Goal: Use online tool/utility: Utilize a website feature to perform a specific function

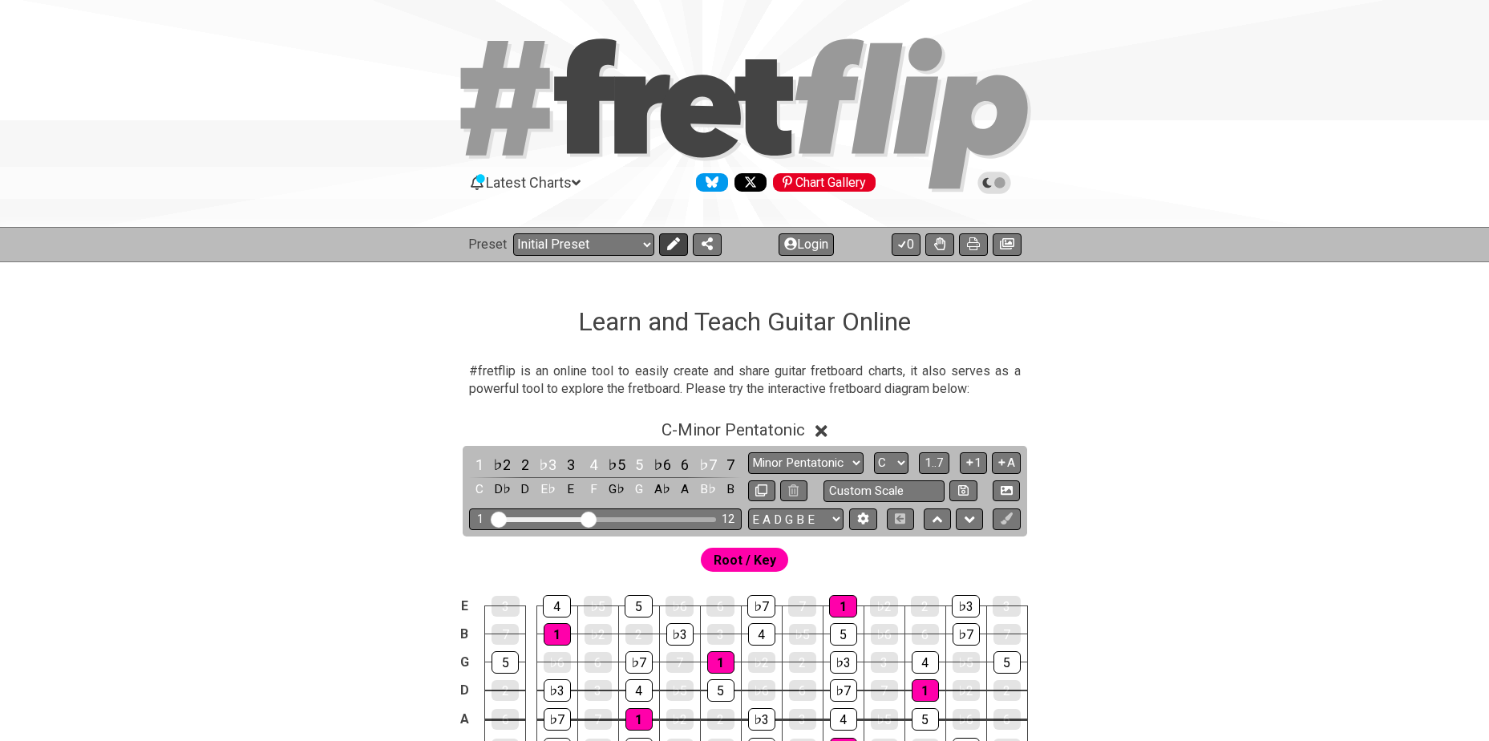
click at [674, 245] on icon at bounding box center [673, 243] width 13 height 13
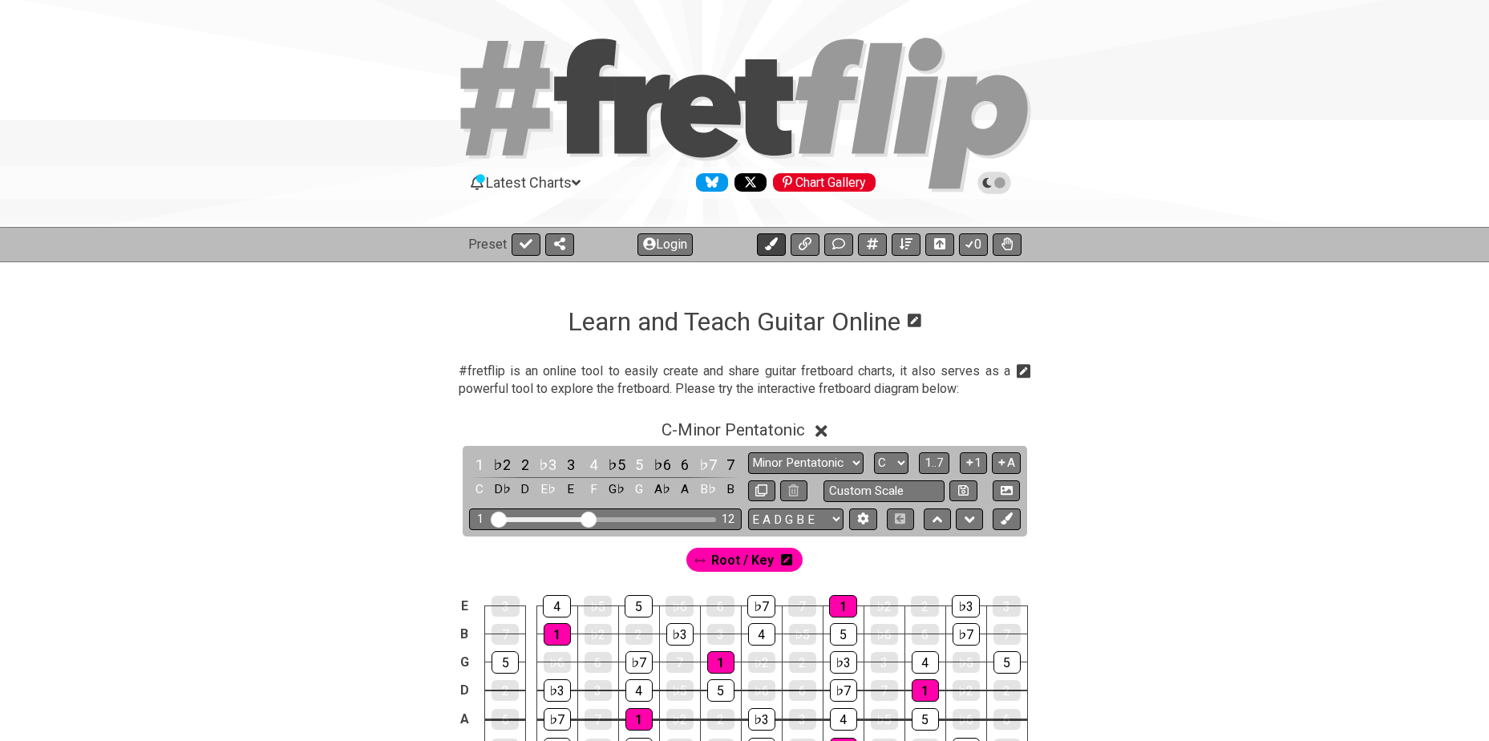
click at [769, 244] on icon at bounding box center [771, 243] width 13 height 13
click at [722, 557] on icon at bounding box center [723, 559] width 11 height 11
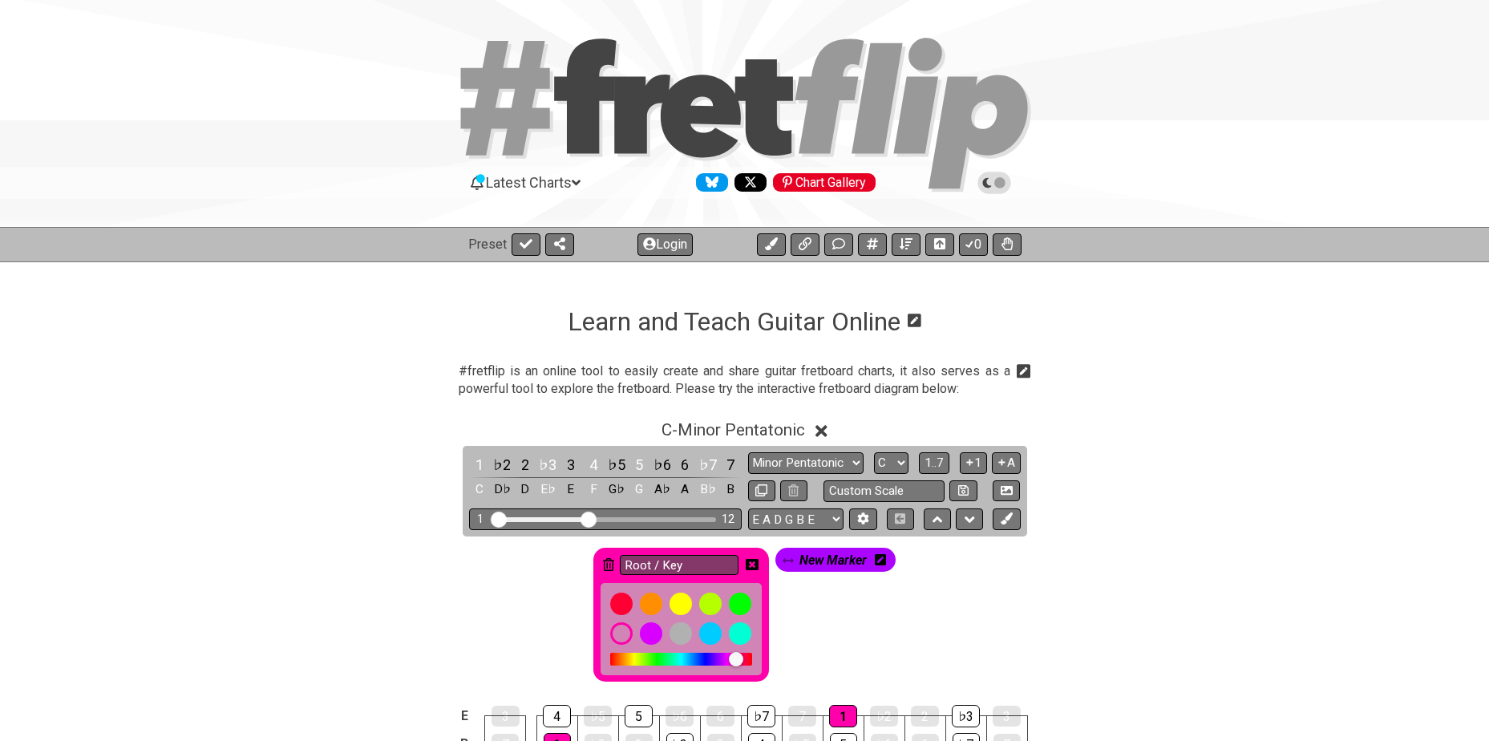
click at [604, 562] on icon at bounding box center [608, 564] width 11 height 13
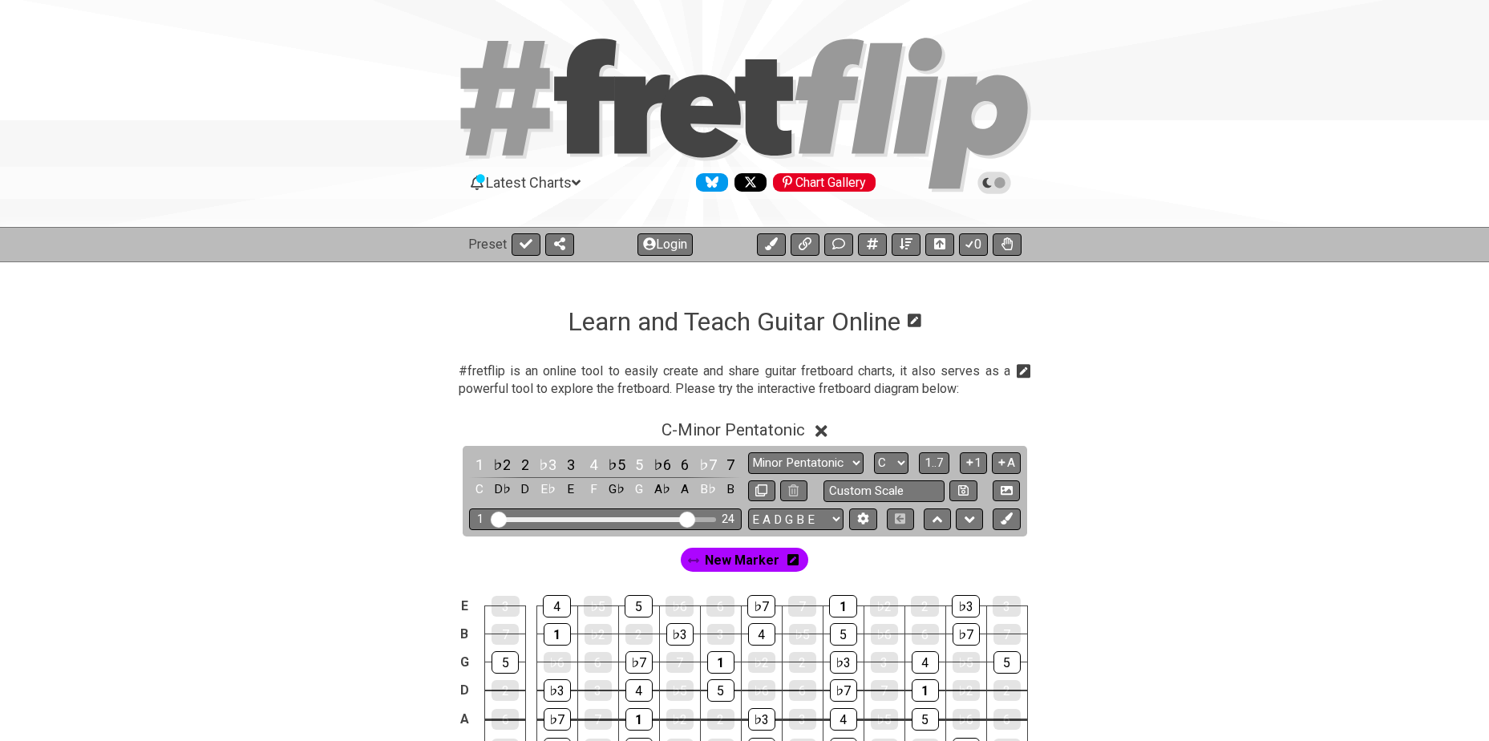
drag, startPoint x: 585, startPoint y: 519, endPoint x: 684, endPoint y: 518, distance: 99.4
click at [684, 518] on input "Visible fret range" at bounding box center [606, 518] width 228 height 0
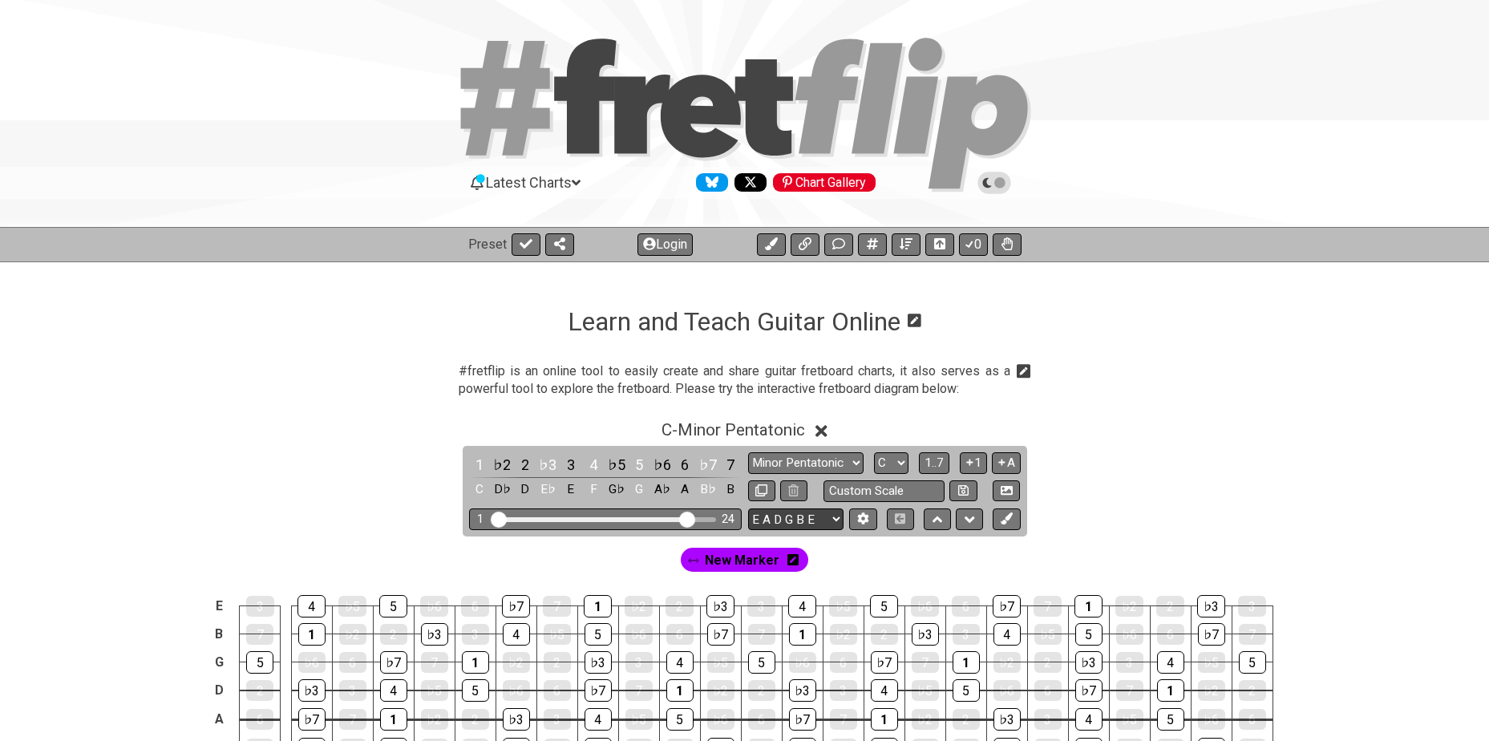
click at [797, 520] on select "E A D G B E E A D G B E E A D G B E B E A D F♯ B A D G C E A D A D G B E E♭ A♭ …" at bounding box center [795, 519] width 95 height 22
select select "A D G C F A D"
click at [748, 508] on select "E A D G B E E A D G B E E A D G B E B E A D F♯ B A D G C E A D A D G B E E♭ A♭ …" at bounding box center [795, 519] width 95 height 22
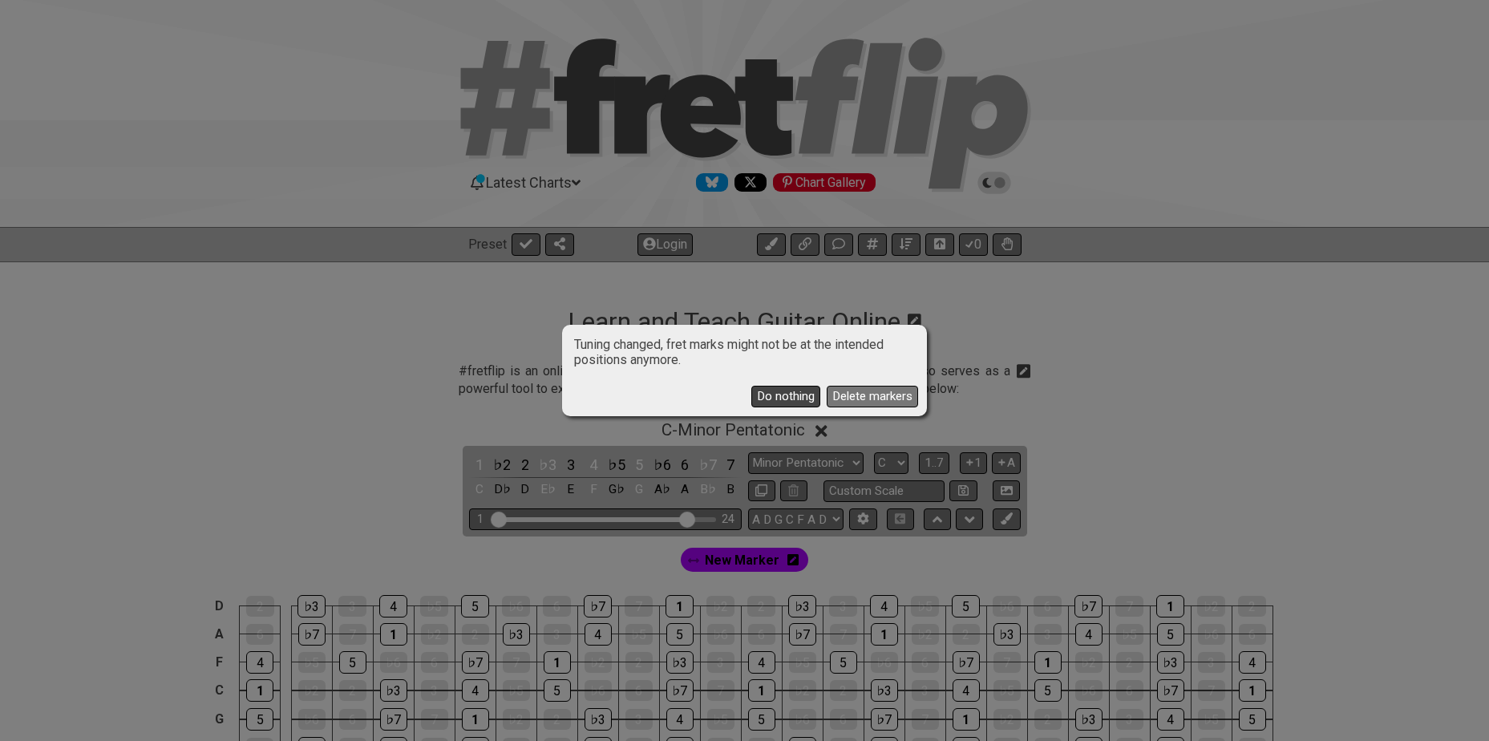
click at [800, 391] on button "Do nothing" at bounding box center [785, 397] width 69 height 22
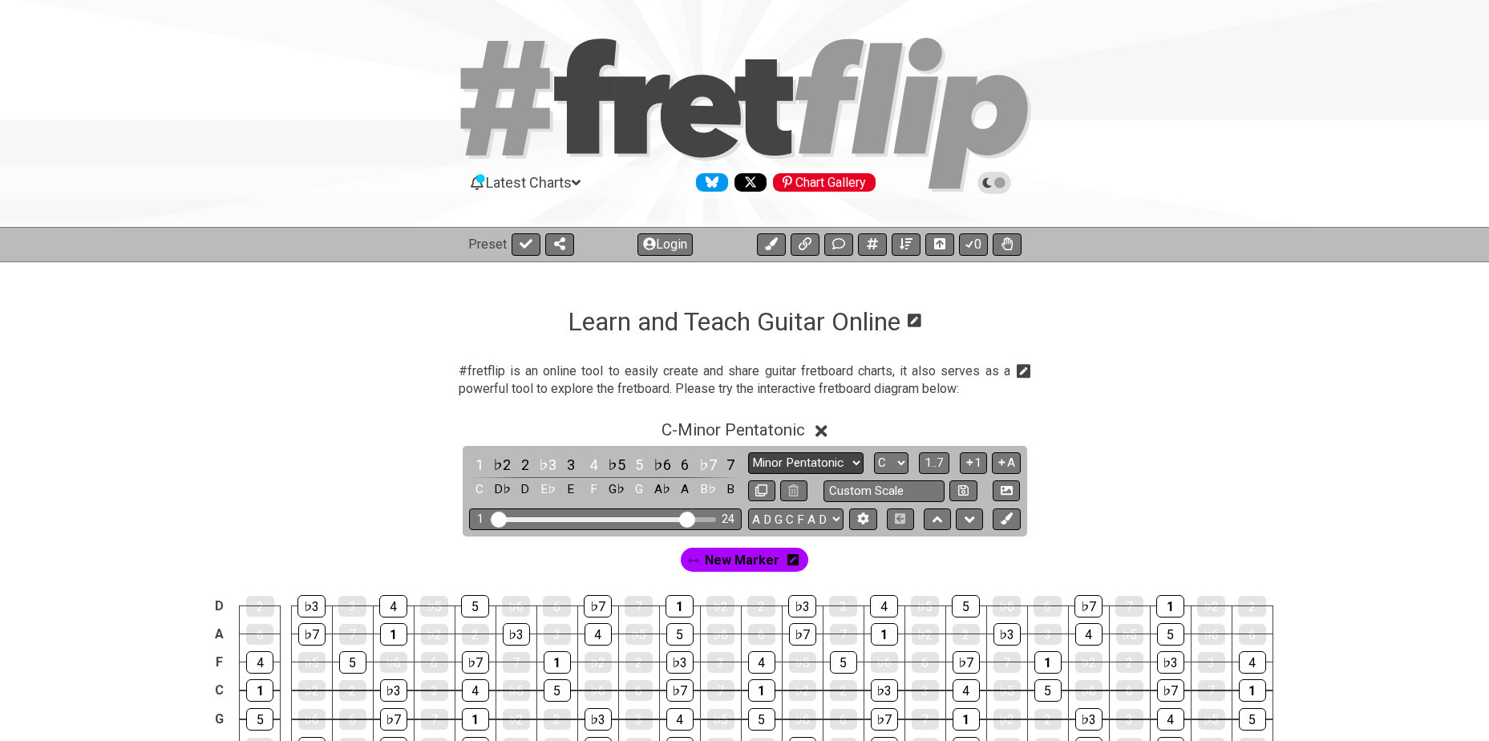
click at [845, 463] on select "Minor Pentatonic Click to edit Minor Pentatonic Major Pentatonic Minor Blues Ma…" at bounding box center [805, 463] width 115 height 22
select select "Major Pentatonic"
click at [748, 452] on select "Minor Pentatonic Click to edit Minor Pentatonic Major Pentatonic Minor Blues Ma…" at bounding box center [805, 463] width 115 height 22
click at [900, 459] on select "A♭ A A♯ B♭ B C C♯ D♭ D D♯ E♭ E F F♯ G♭ G G♯" at bounding box center [891, 463] width 34 height 22
select select "Ab"
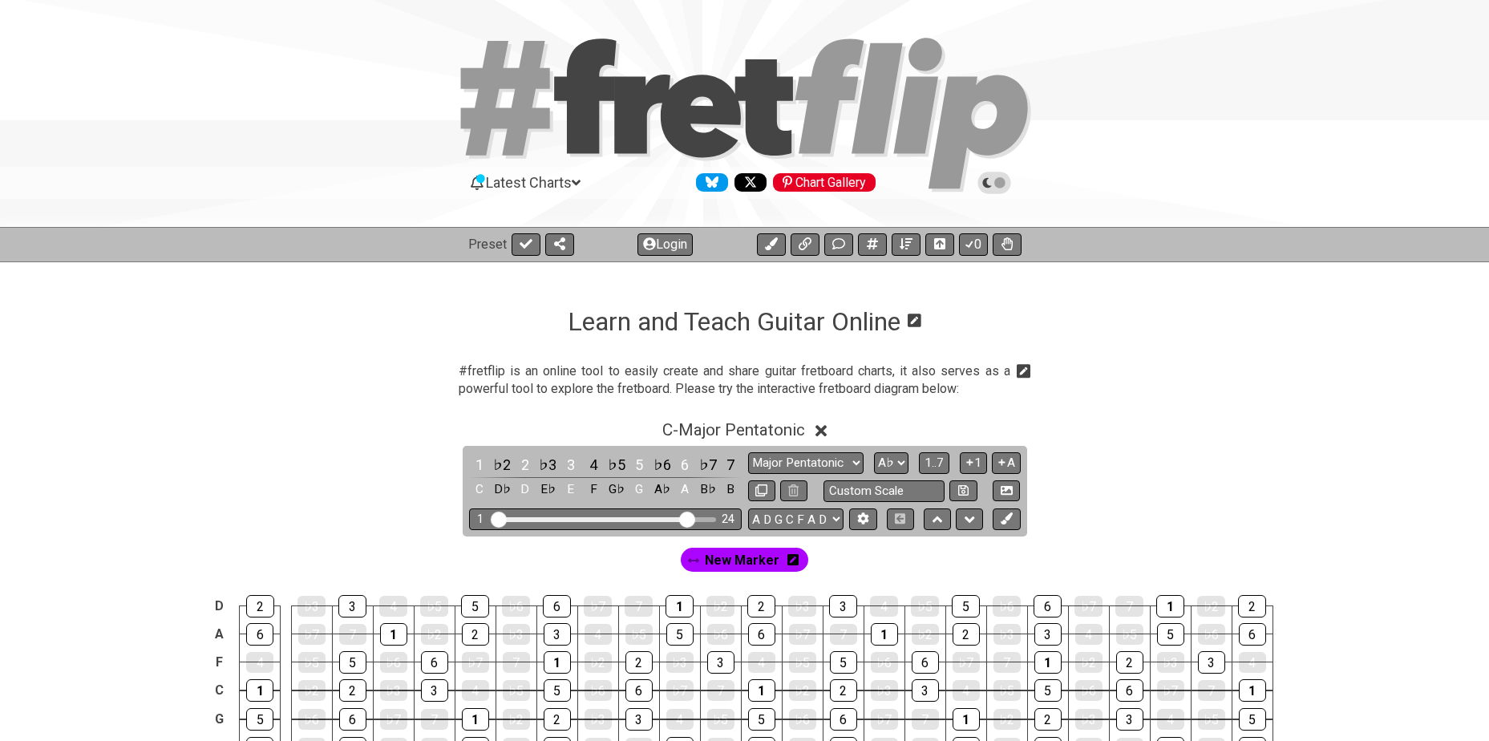
click at [874, 452] on select "A♭ A A♯ B♭ B C C♯ D♭ D D♯ E♭ E F F♯ G♭ G G♯" at bounding box center [891, 463] width 34 height 22
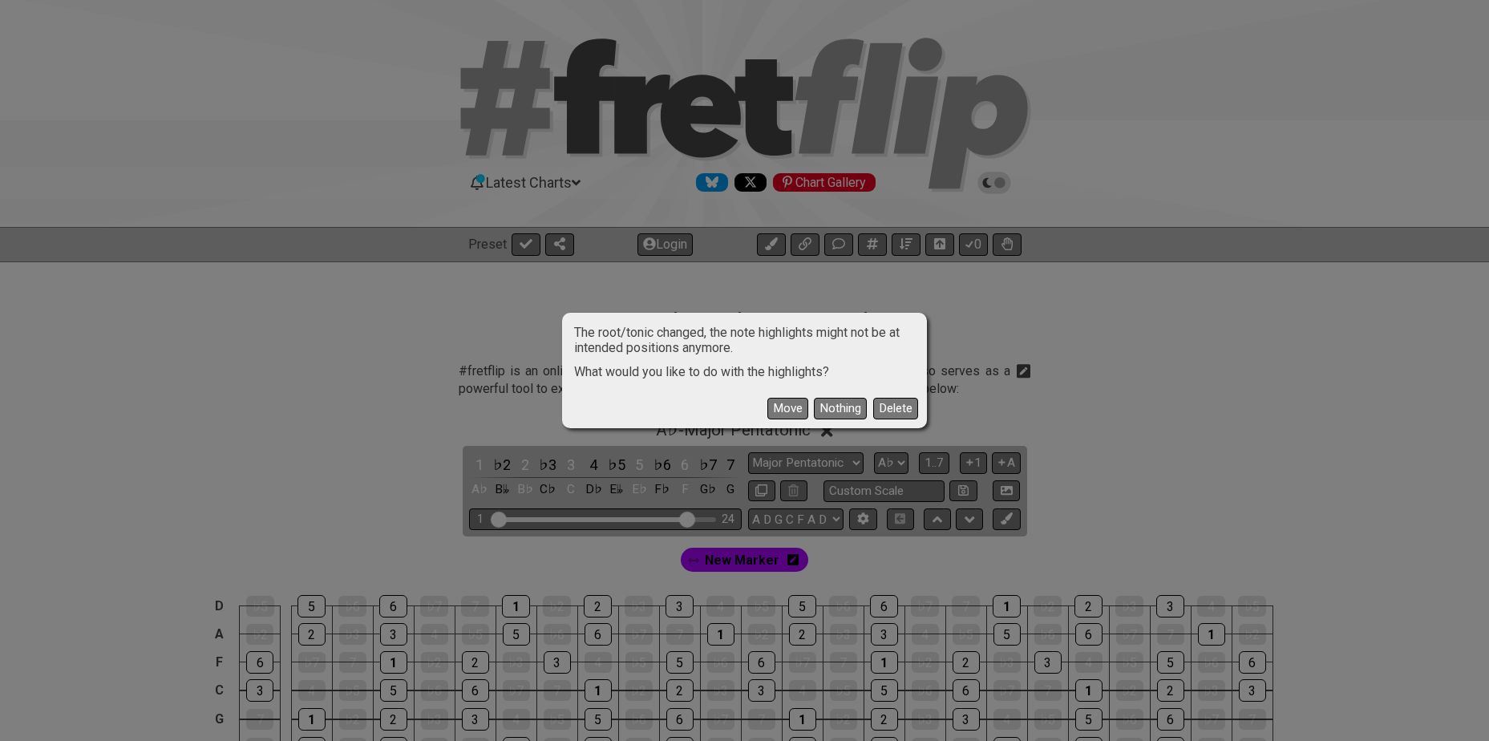
click at [828, 408] on button "Nothing" at bounding box center [840, 409] width 53 height 22
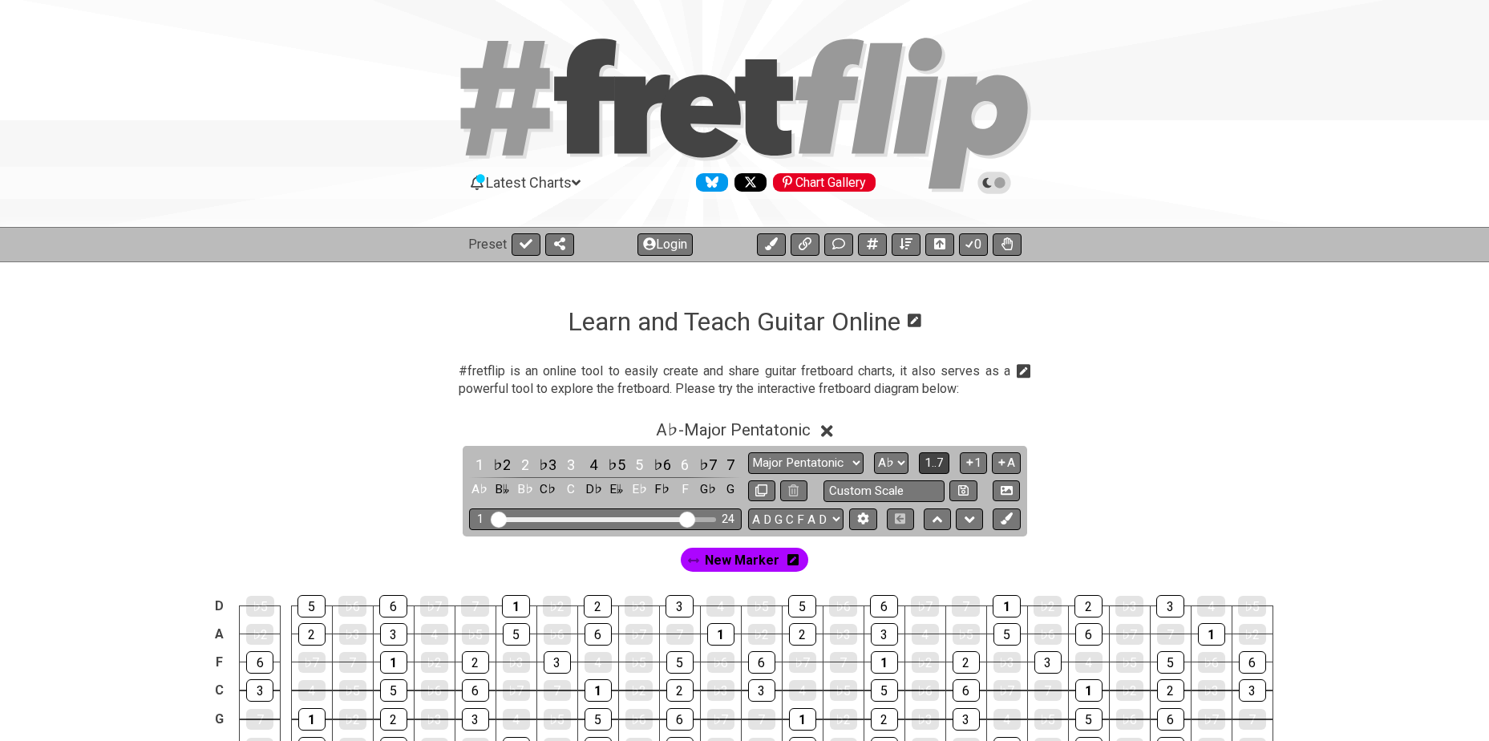
click at [940, 462] on span "1..7" at bounding box center [934, 462] width 19 height 14
click at [942, 463] on button "..." at bounding box center [934, 463] width 27 height 22
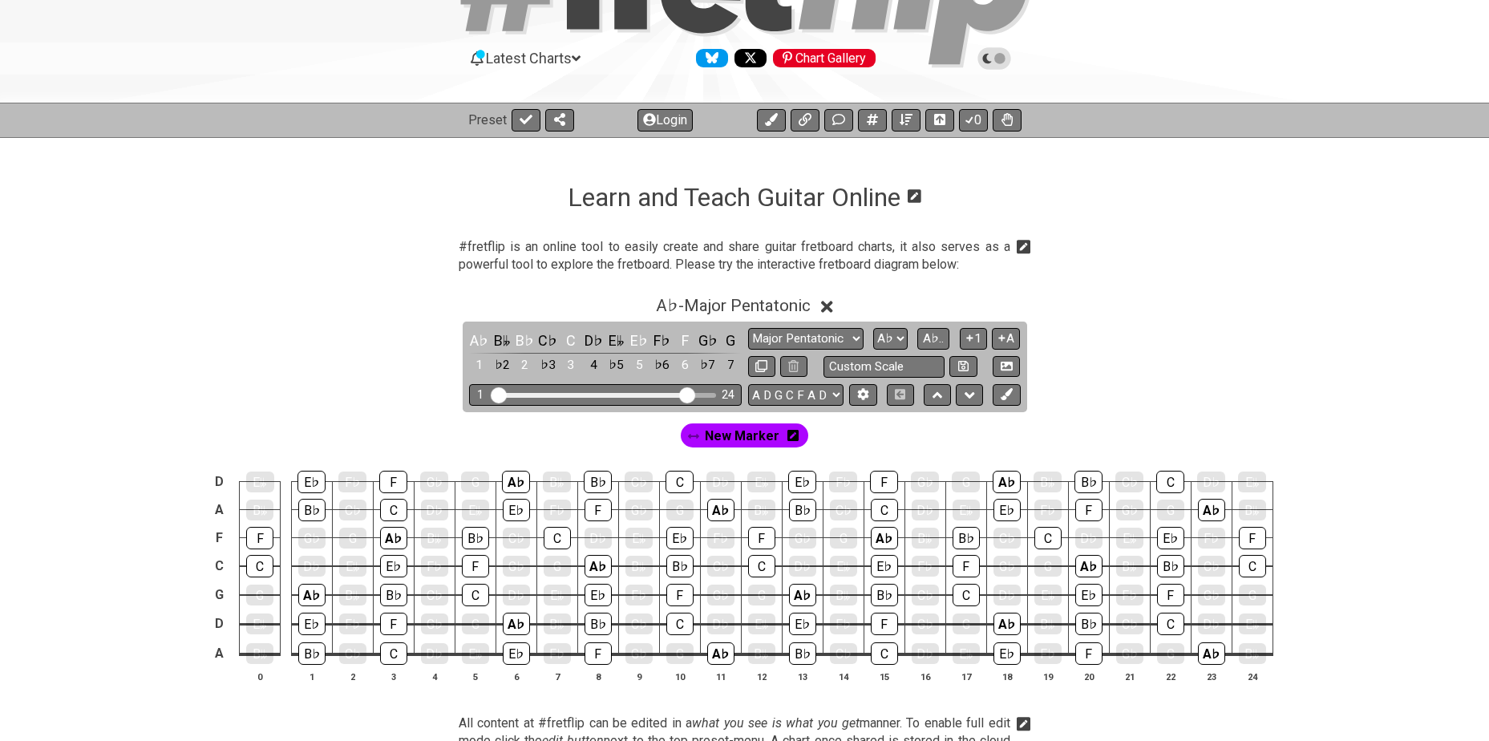
scroll to position [134, 0]
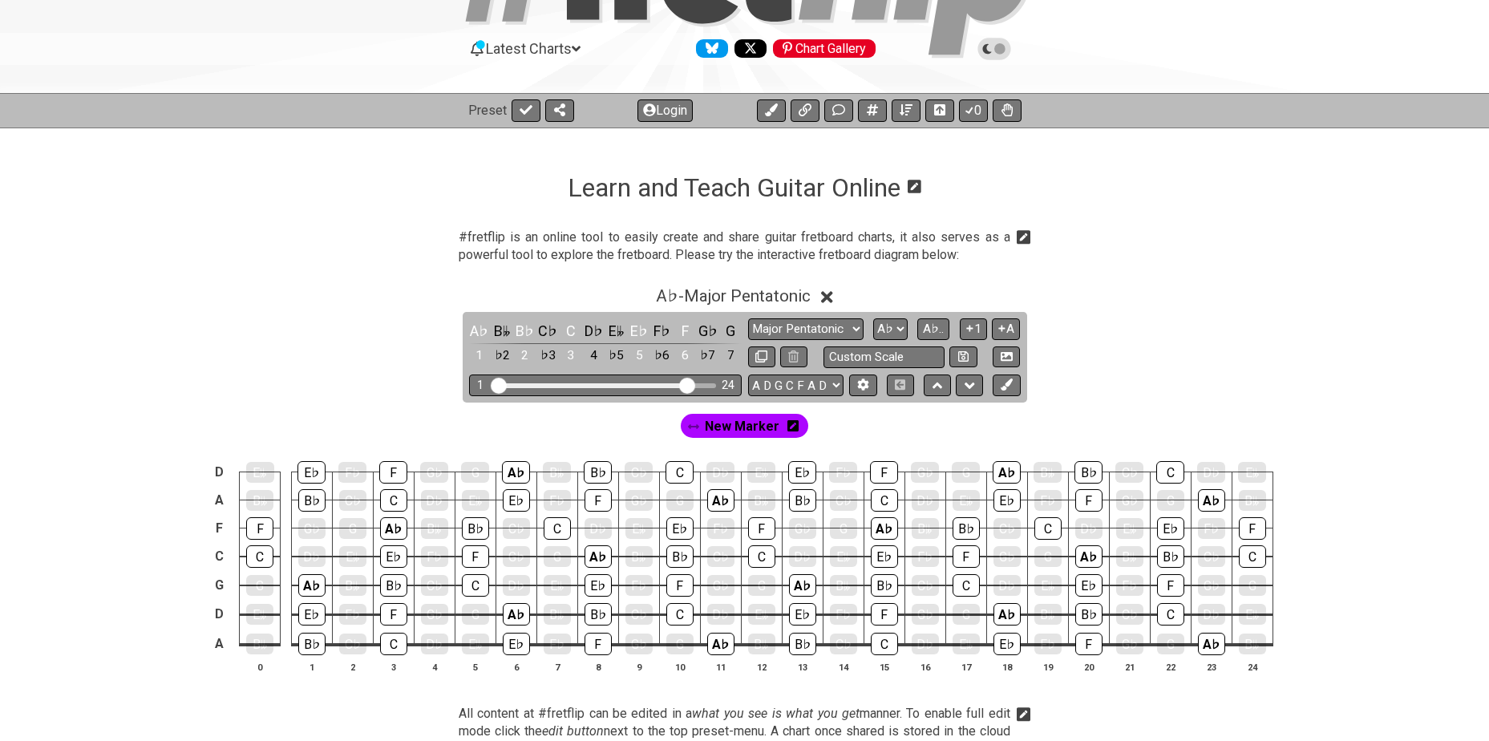
click at [788, 427] on icon at bounding box center [792, 425] width 11 height 13
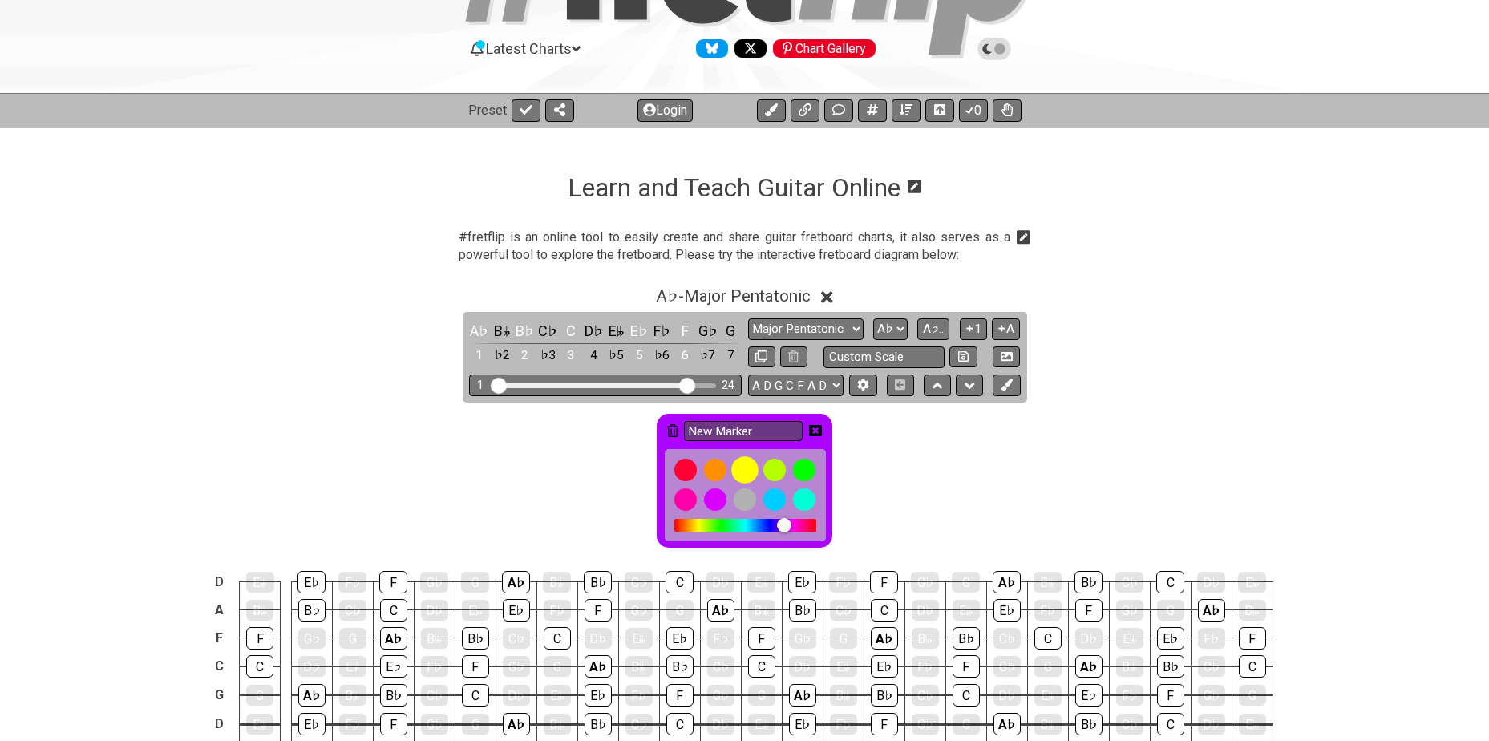
click at [746, 470] on div at bounding box center [744, 469] width 27 height 27
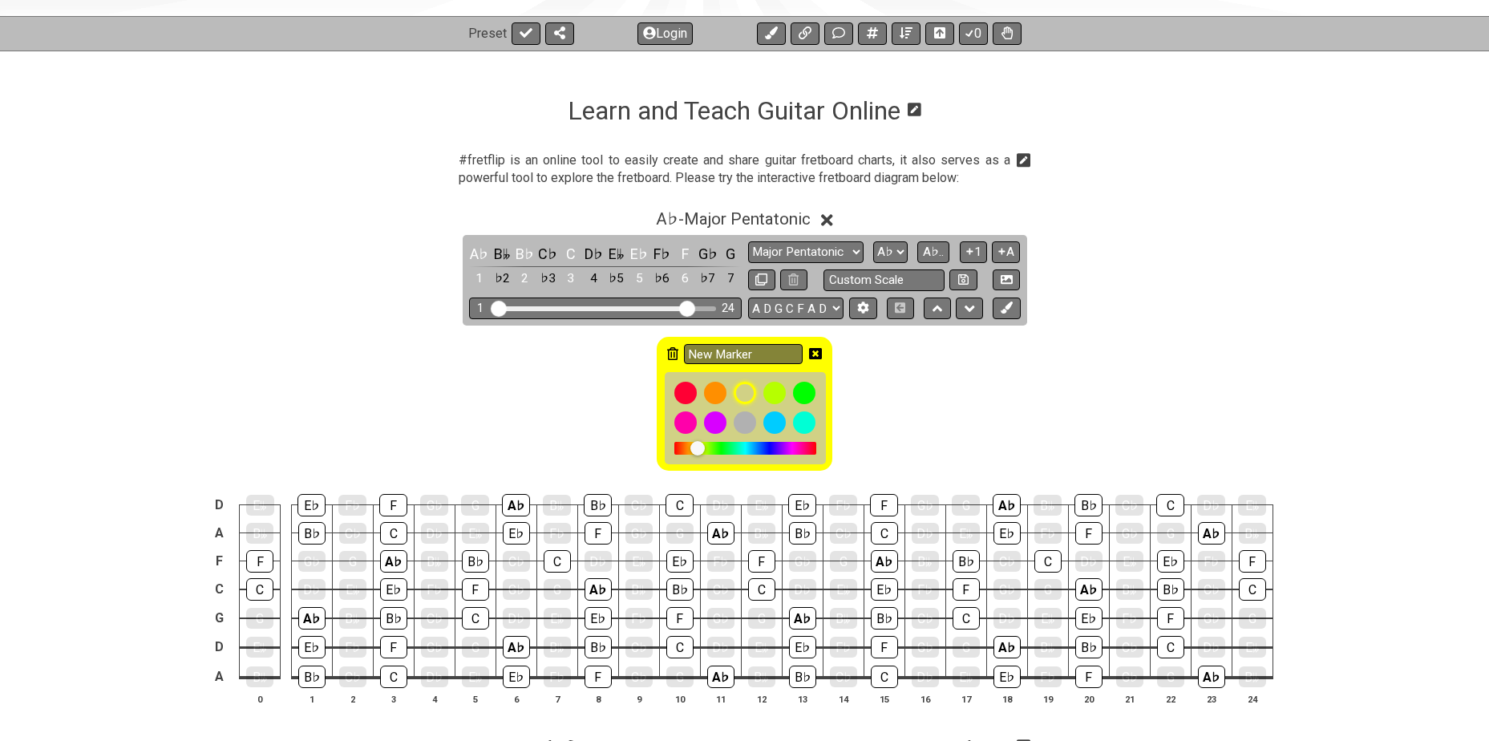
scroll to position [214, 0]
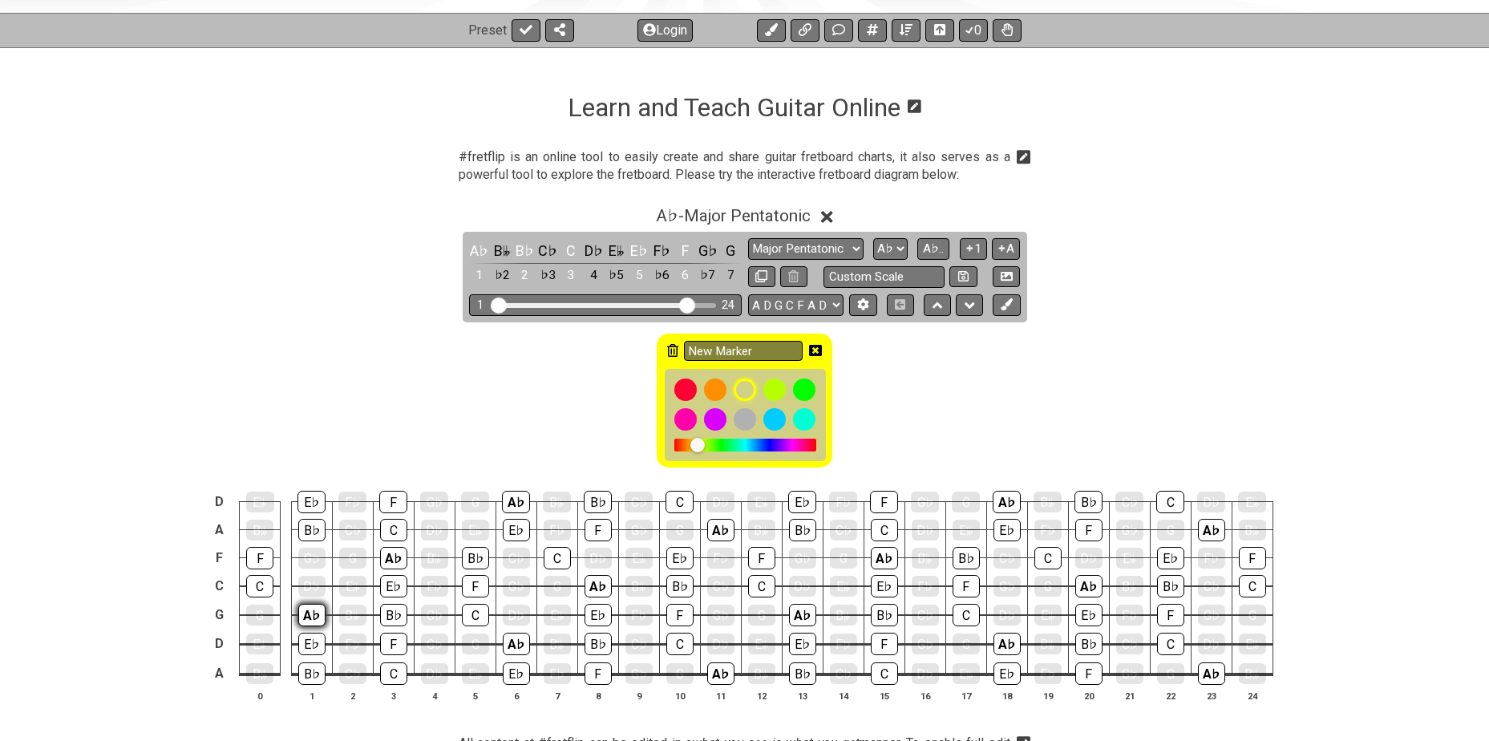
click at [307, 612] on div "A♭" at bounding box center [311, 615] width 27 height 22
click at [308, 617] on div "A♭" at bounding box center [311, 615] width 27 height 21
click at [674, 350] on icon at bounding box center [672, 350] width 11 height 13
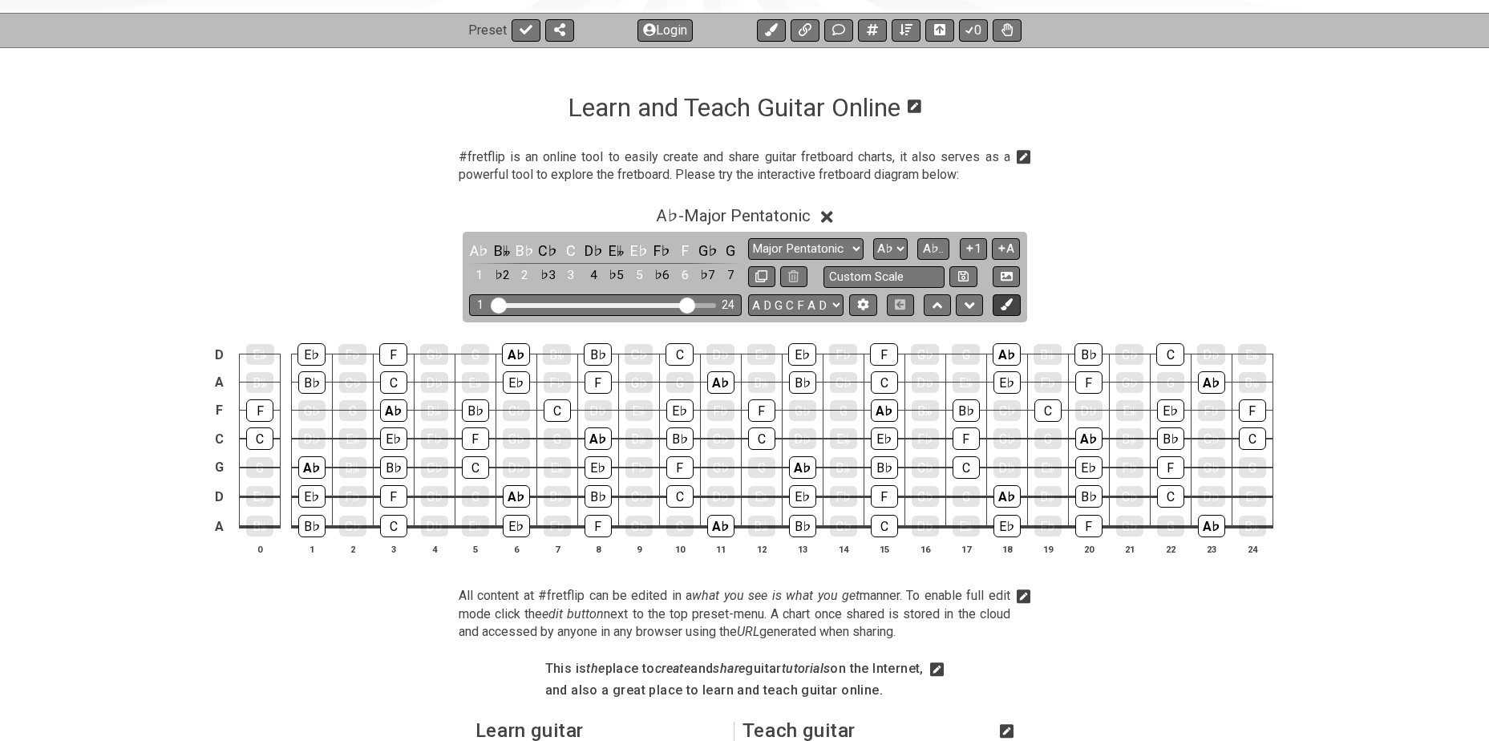
click at [1004, 304] on icon at bounding box center [1007, 304] width 12 height 12
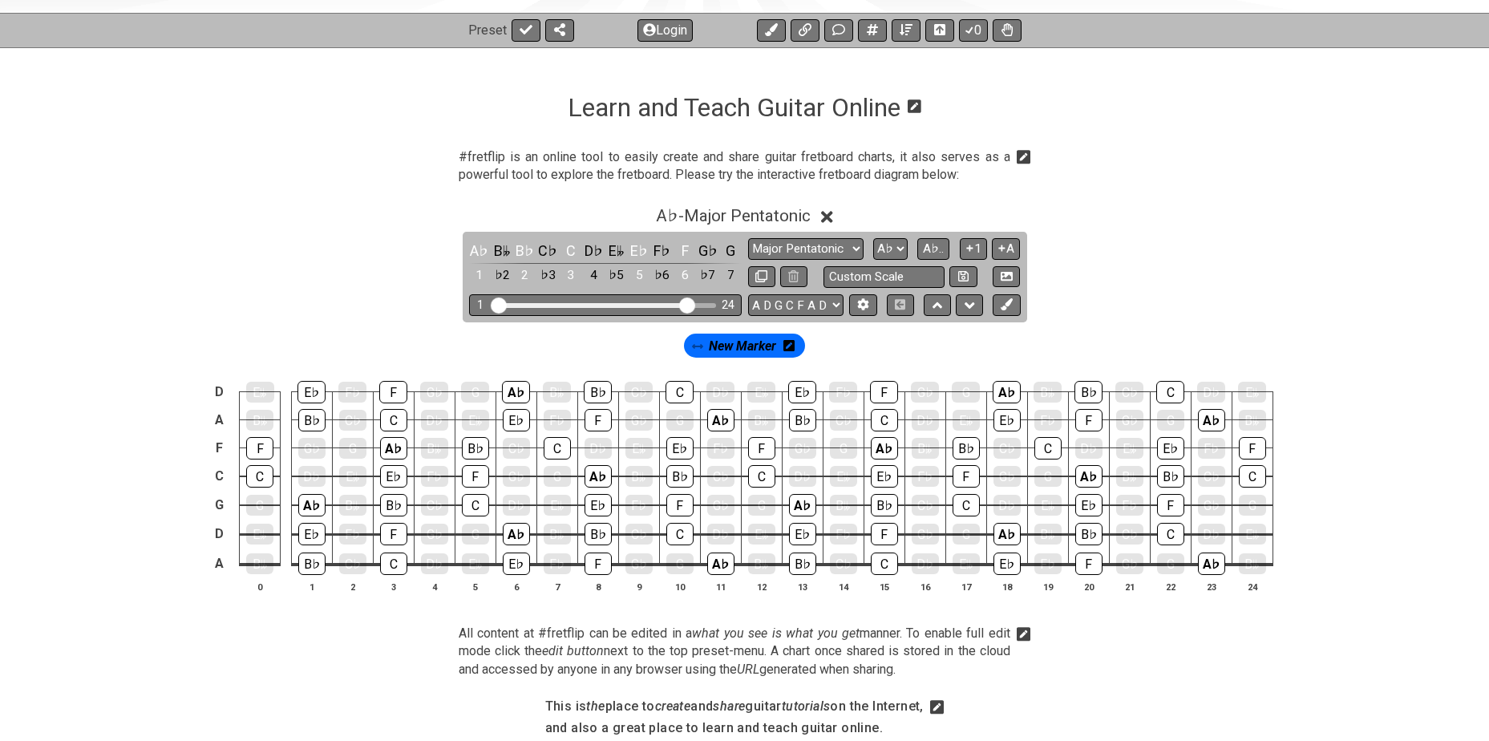
click at [794, 347] on icon at bounding box center [788, 345] width 11 height 11
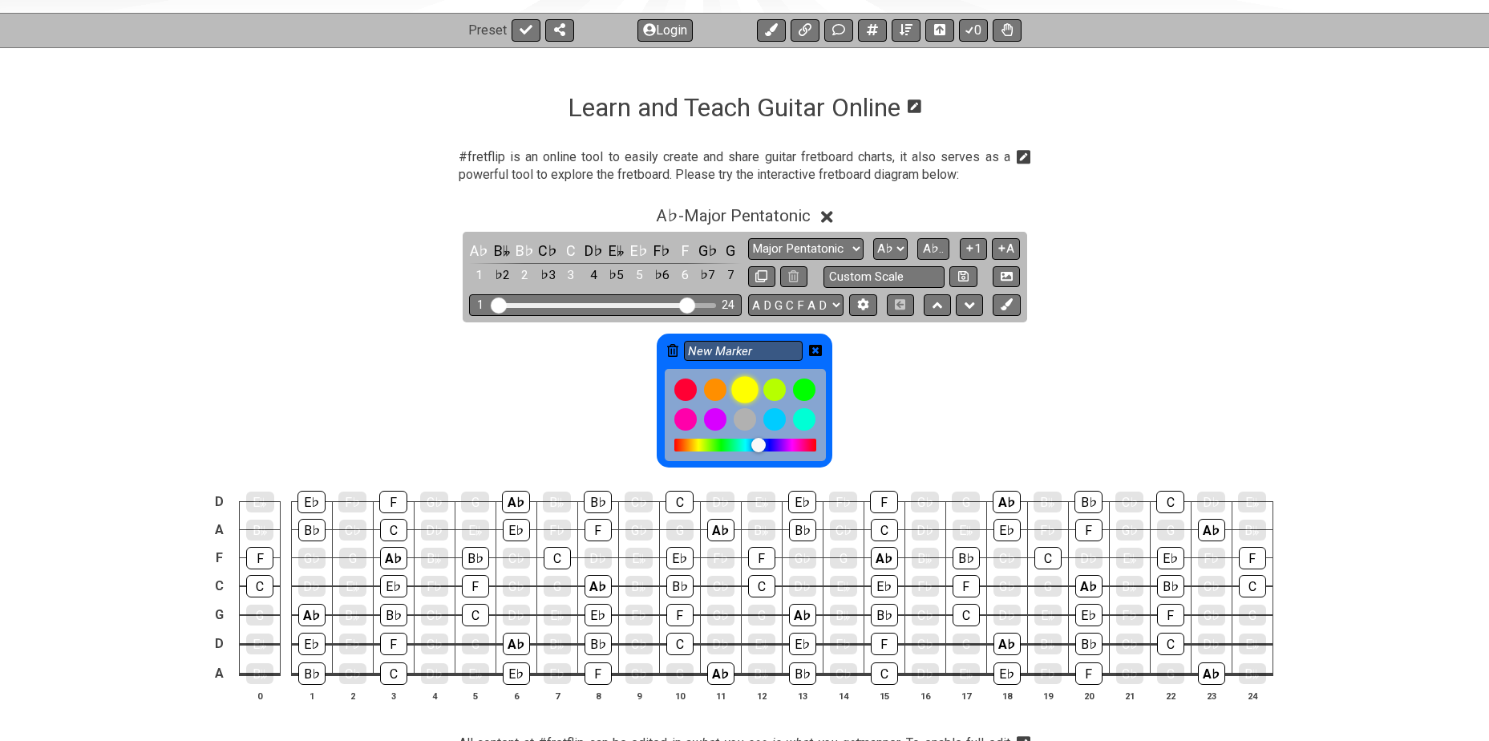
click at [746, 389] on div at bounding box center [744, 389] width 27 height 27
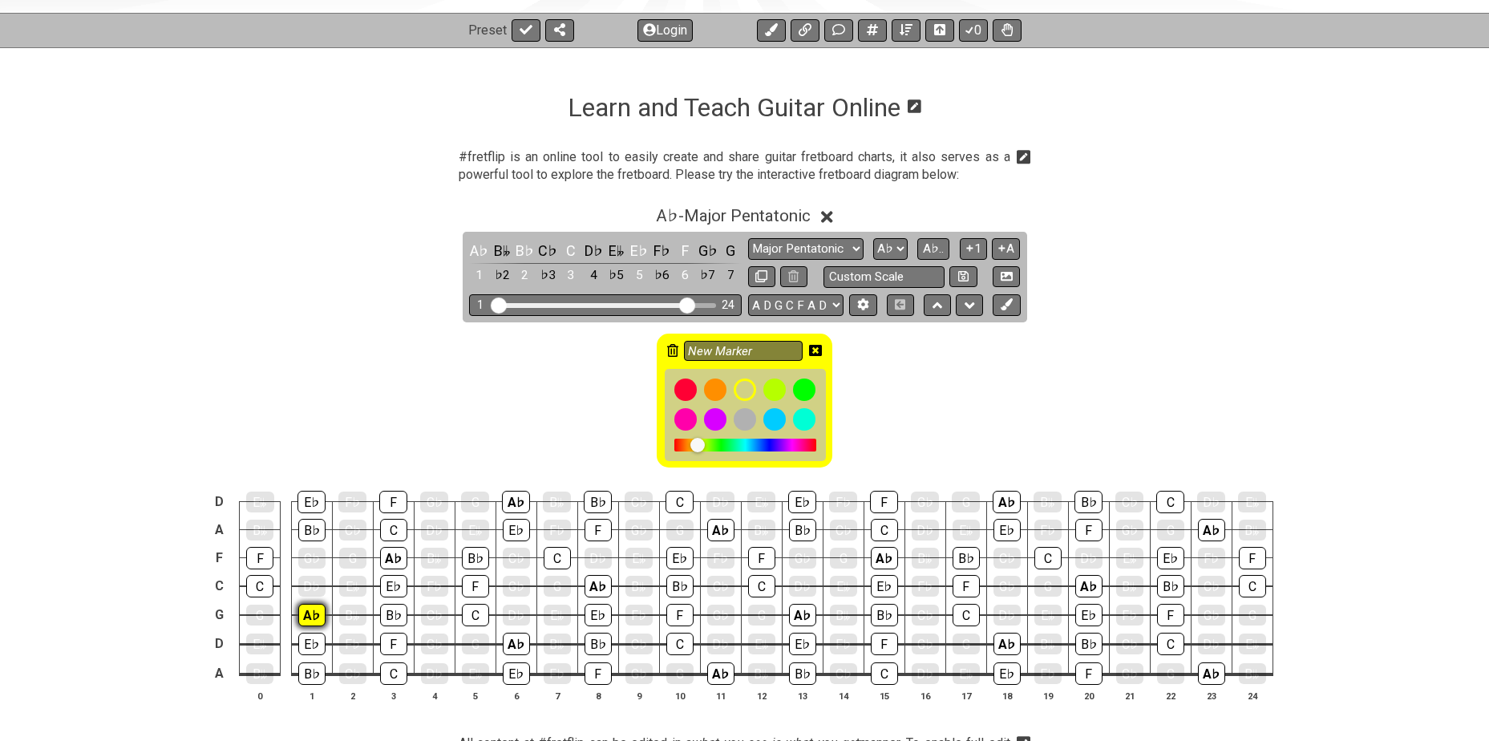
click at [309, 610] on div "A♭" at bounding box center [311, 615] width 27 height 22
click at [387, 550] on div "A♭" at bounding box center [393, 558] width 27 height 22
click at [512, 642] on div "A♭" at bounding box center [516, 644] width 27 height 22
drag, startPoint x: 509, startPoint y: 493, endPoint x: 521, endPoint y: 507, distance: 18.2
click at [510, 493] on div "A♭" at bounding box center [516, 502] width 28 height 22
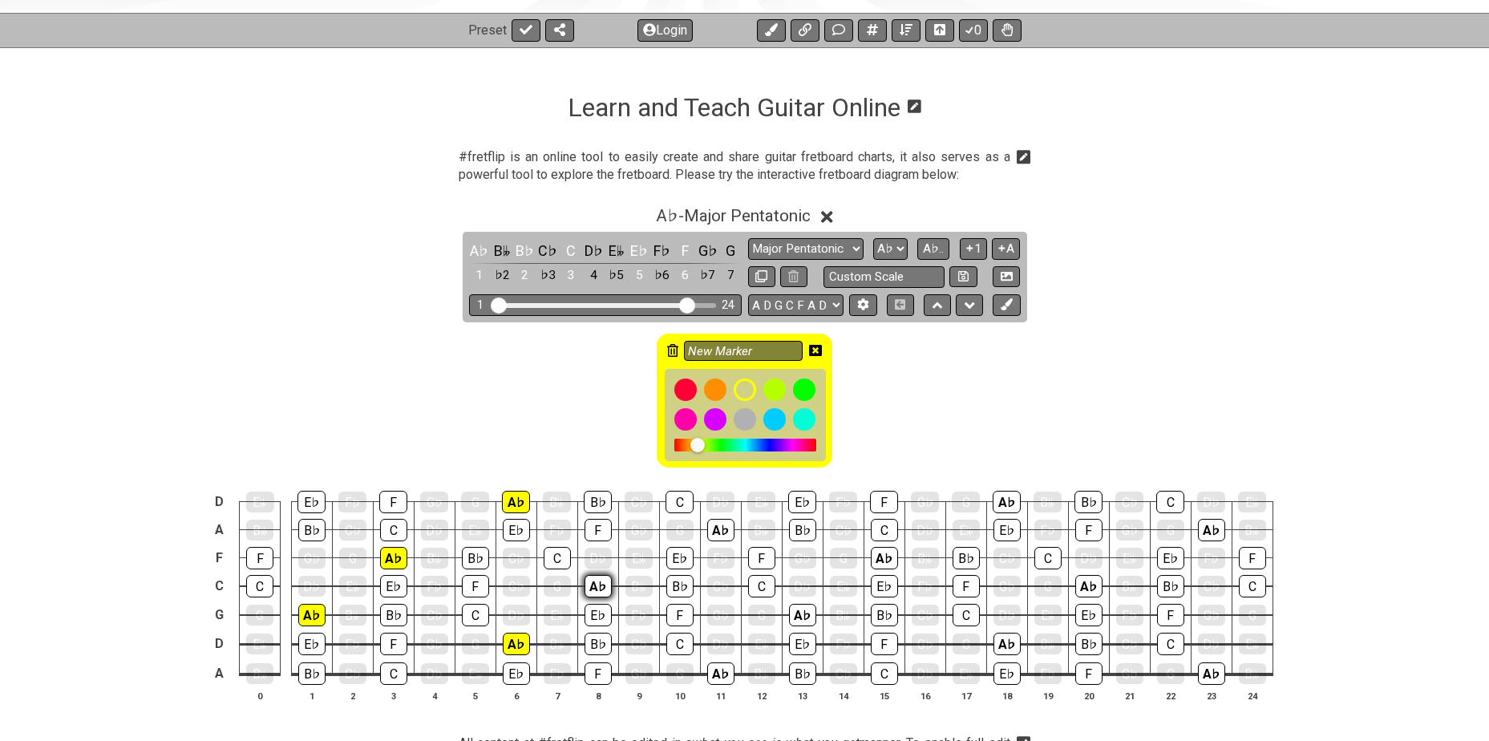
click at [599, 585] on div "A♭" at bounding box center [598, 586] width 27 height 22
click at [718, 522] on div "A♭" at bounding box center [720, 530] width 27 height 22
click at [718, 674] on div "A♭" at bounding box center [720, 673] width 27 height 22
click at [798, 607] on div "A♭" at bounding box center [802, 615] width 27 height 22
click at [881, 560] on div "A♭" at bounding box center [884, 558] width 27 height 22
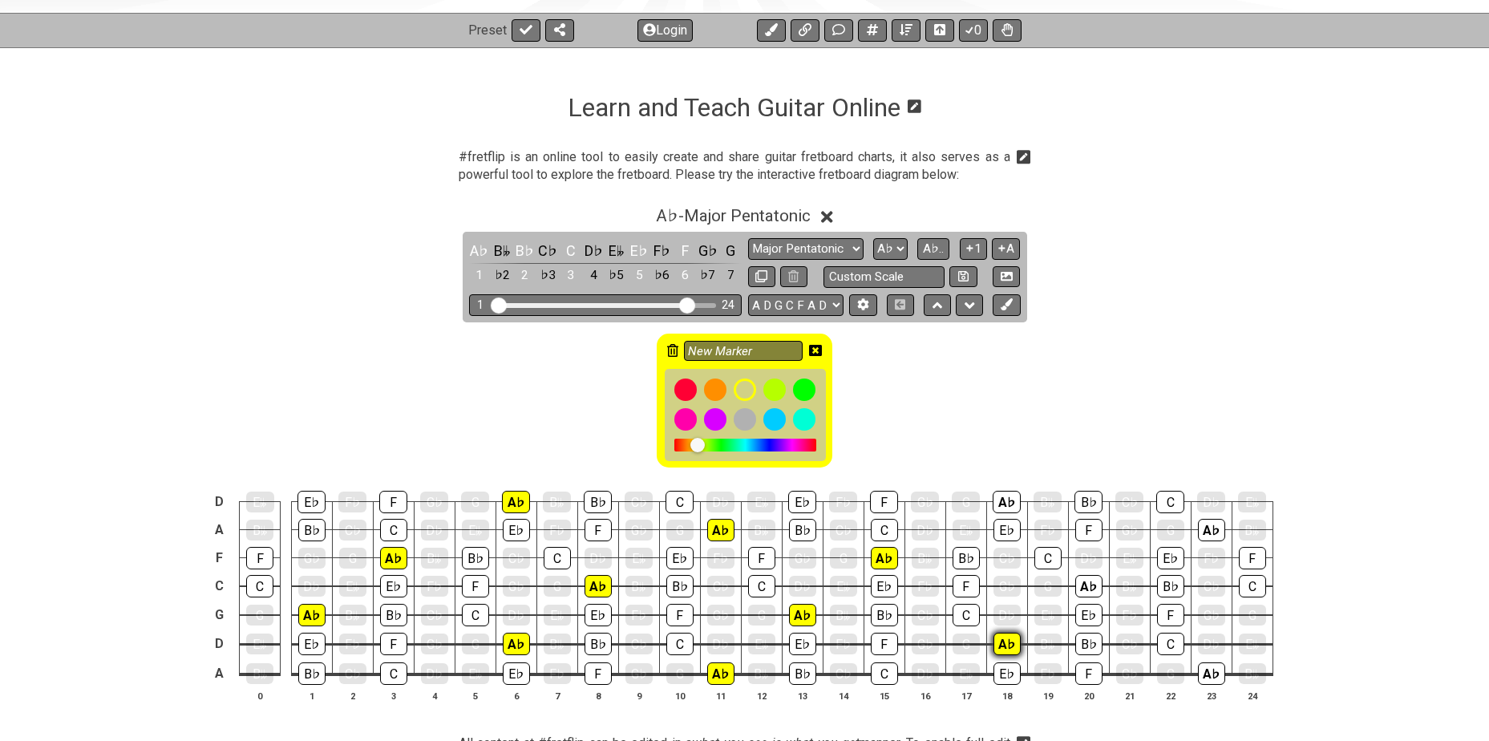
click at [996, 638] on div "A♭" at bounding box center [1007, 644] width 27 height 22
click at [1008, 498] on div "A♭" at bounding box center [1007, 502] width 28 height 22
click at [1096, 587] on div "A♭" at bounding box center [1088, 586] width 27 height 22
click at [1199, 526] on div "A♭" at bounding box center [1211, 530] width 27 height 22
click at [1204, 669] on div "A♭" at bounding box center [1211, 673] width 27 height 22
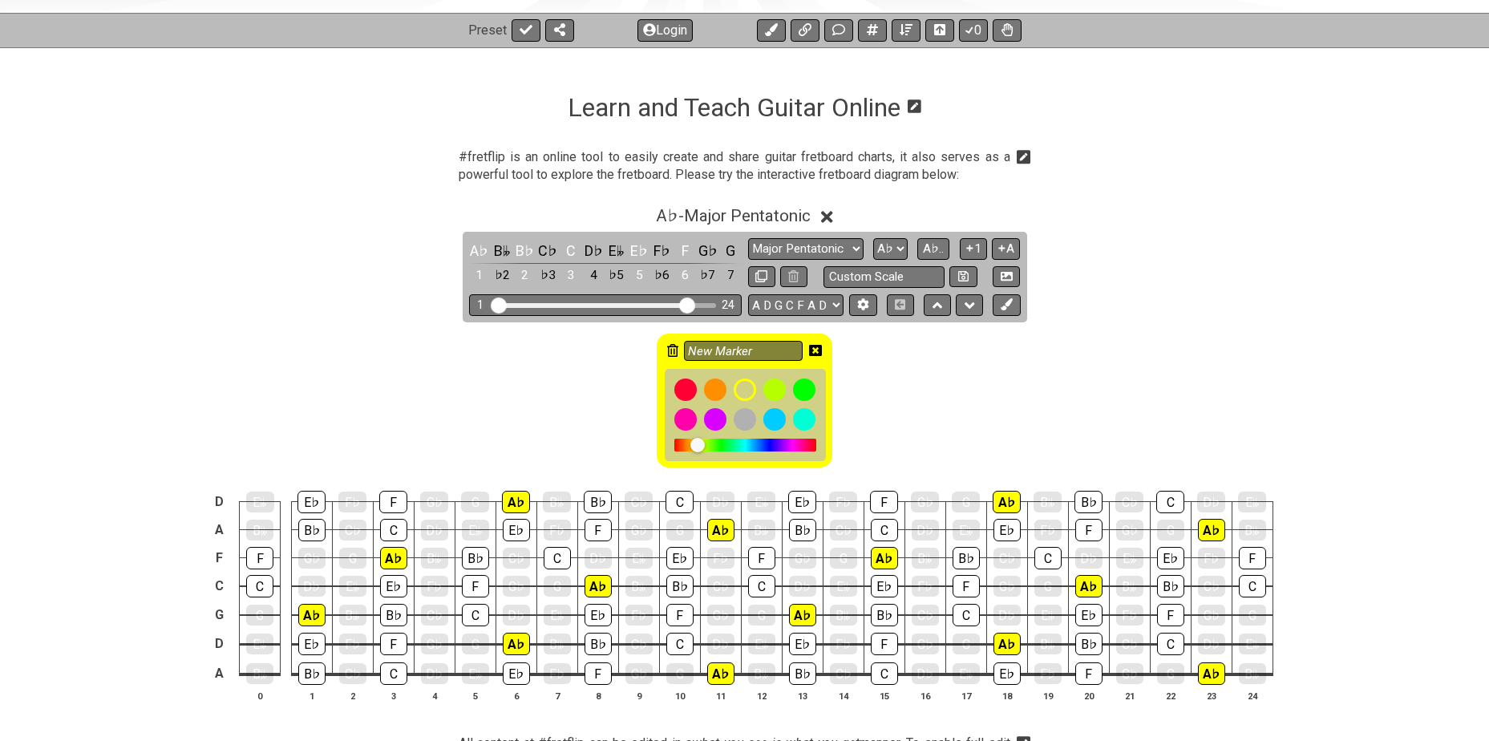
click at [817, 350] on icon at bounding box center [815, 350] width 13 height 13
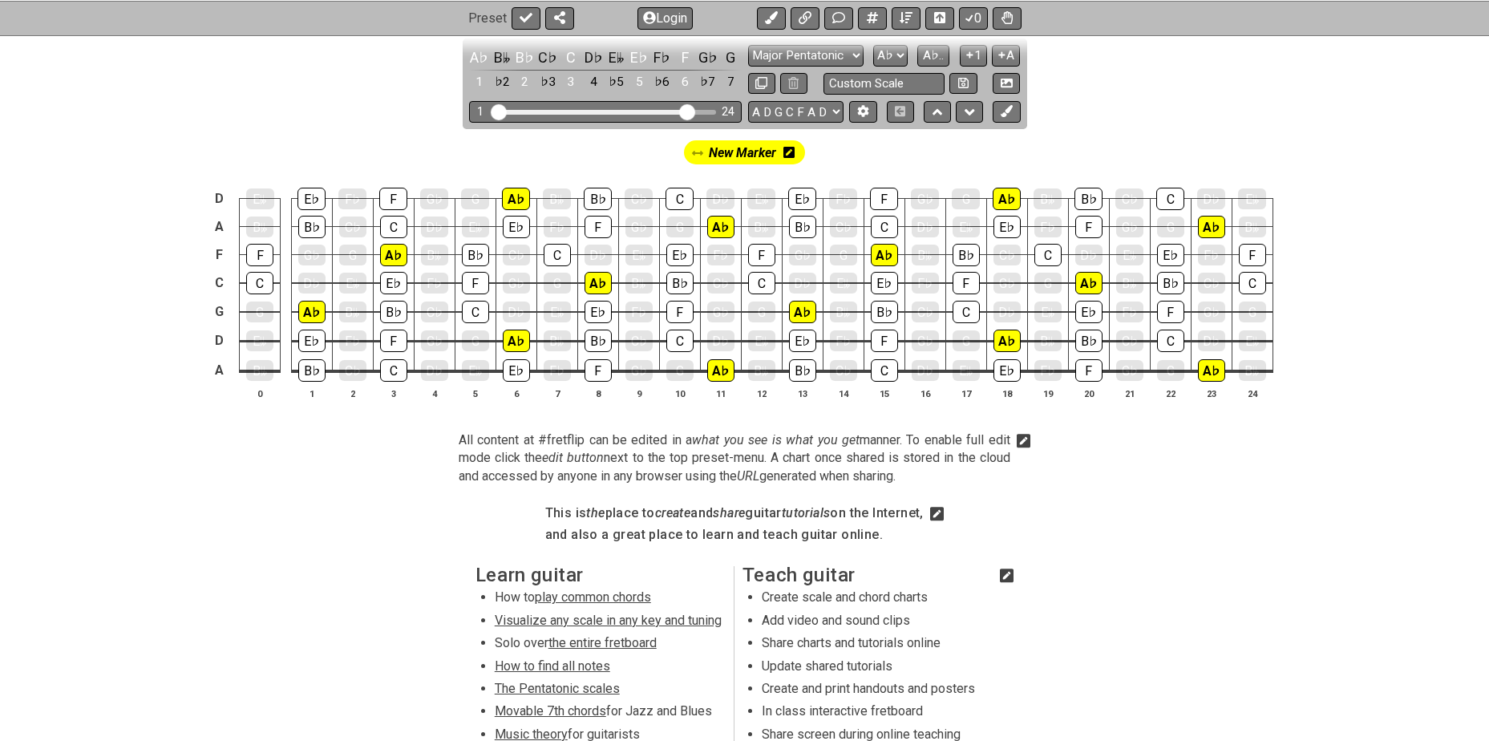
scroll to position [401, 0]
